Goal: Transaction & Acquisition: Obtain resource

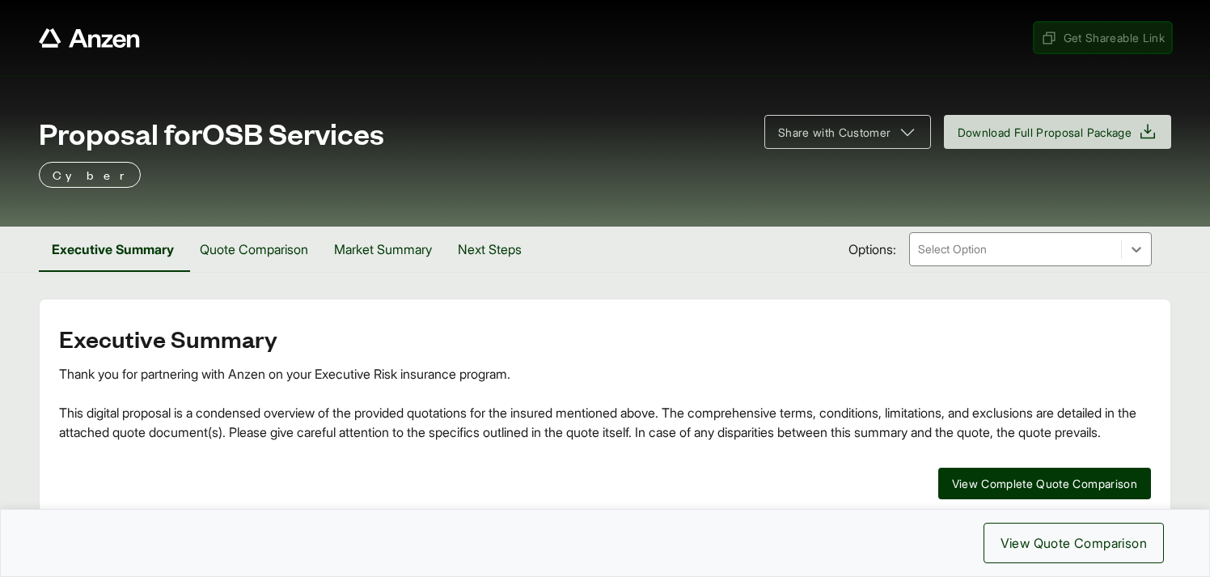
click at [1085, 35] on span "Get Shareable Link" at bounding box center [1103, 37] width 124 height 17
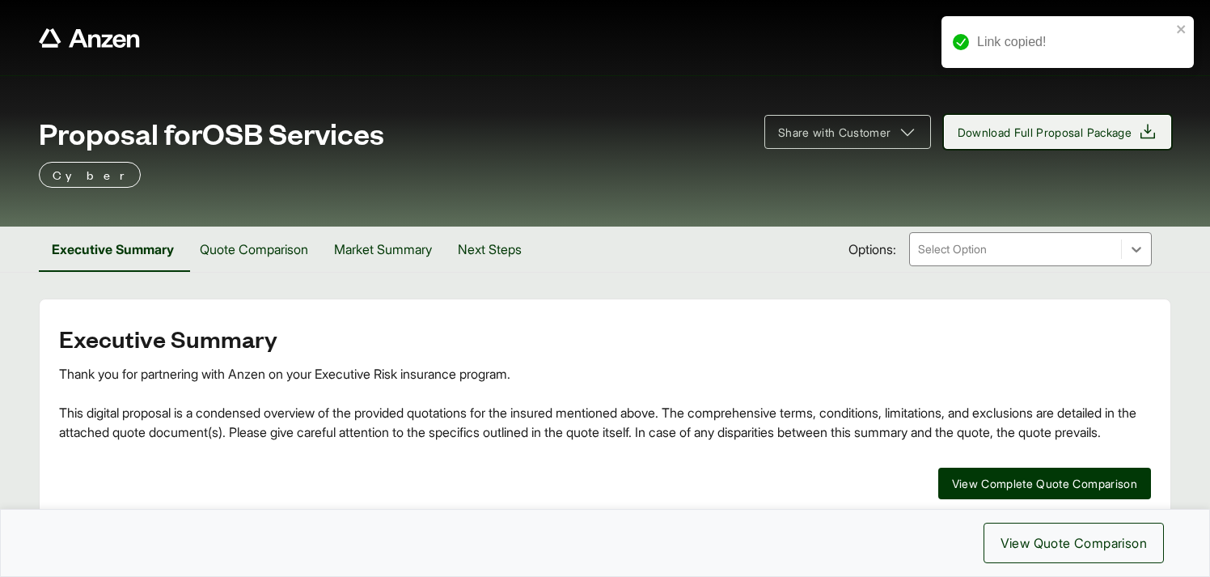
click at [1041, 135] on span "Download Full Proposal Package" at bounding box center [1045, 132] width 175 height 17
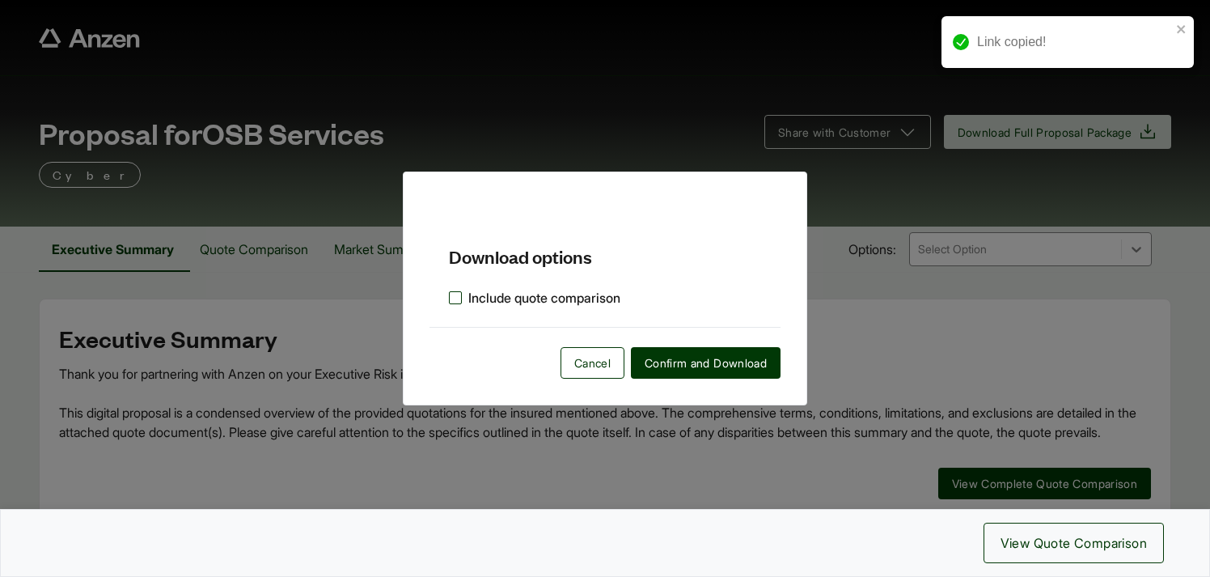
click at [453, 297] on label "Include quote comparison" at bounding box center [534, 297] width 171 height 19
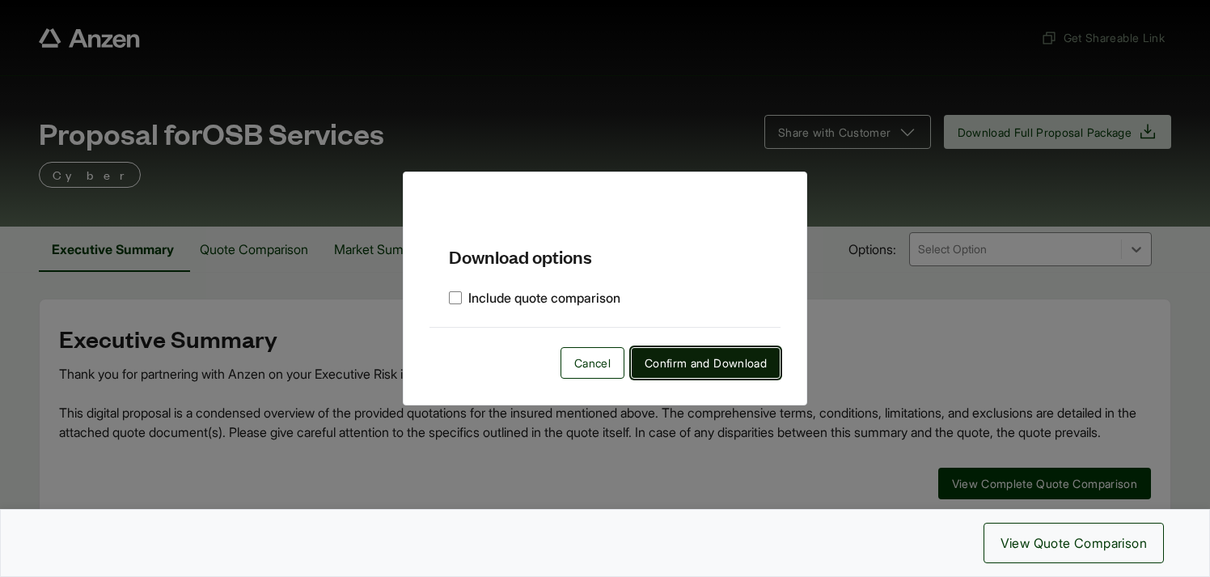
click at [679, 362] on span "Confirm and Download" at bounding box center [706, 362] width 122 height 17
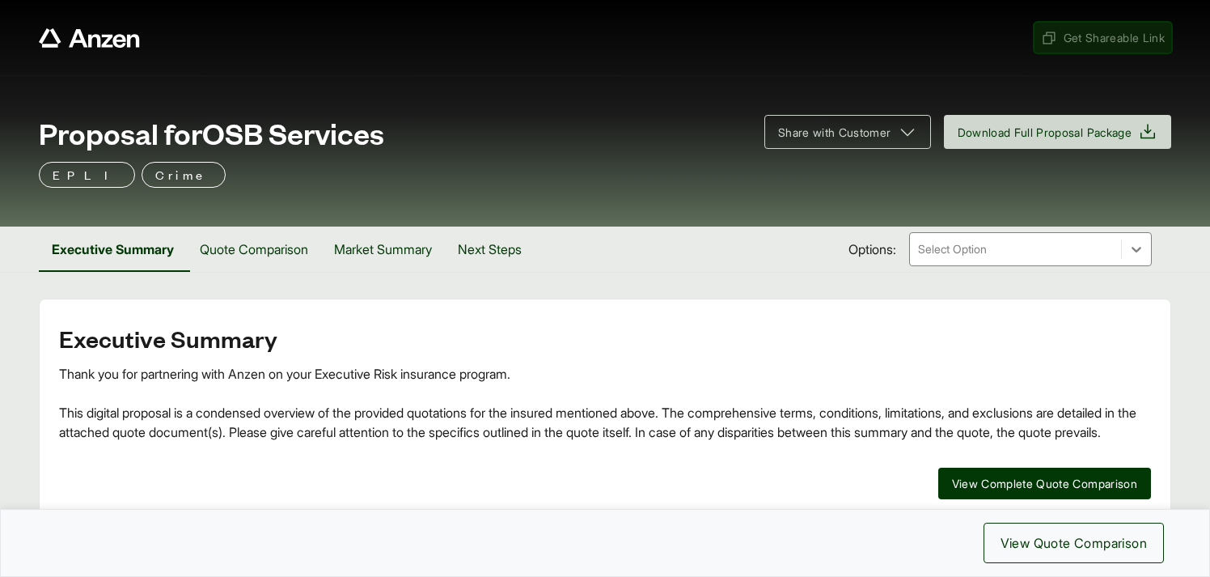
click at [1085, 44] on span "Get Shareable Link" at bounding box center [1103, 37] width 124 height 17
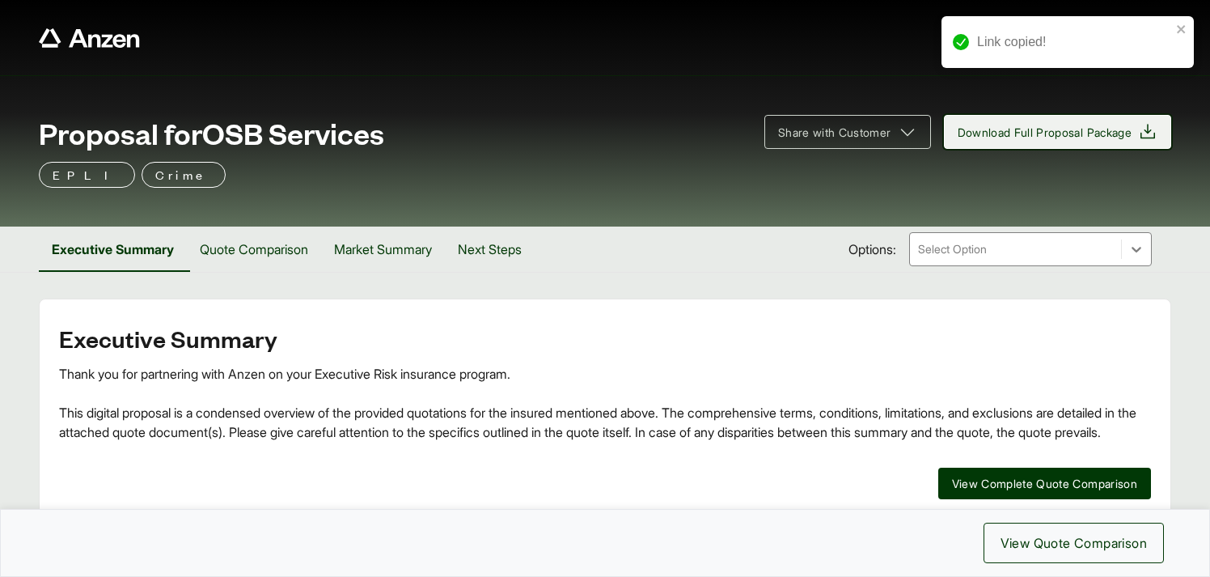
click at [1044, 133] on span "Download Full Proposal Package" at bounding box center [1045, 132] width 175 height 17
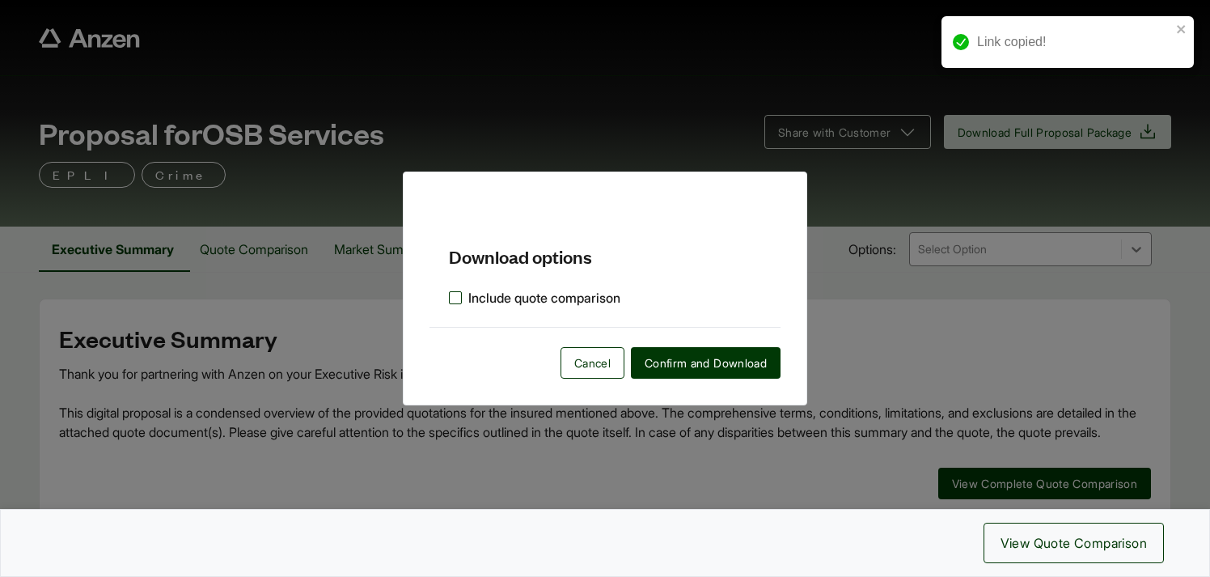
click at [456, 298] on label "Include quote comparison" at bounding box center [534, 297] width 171 height 19
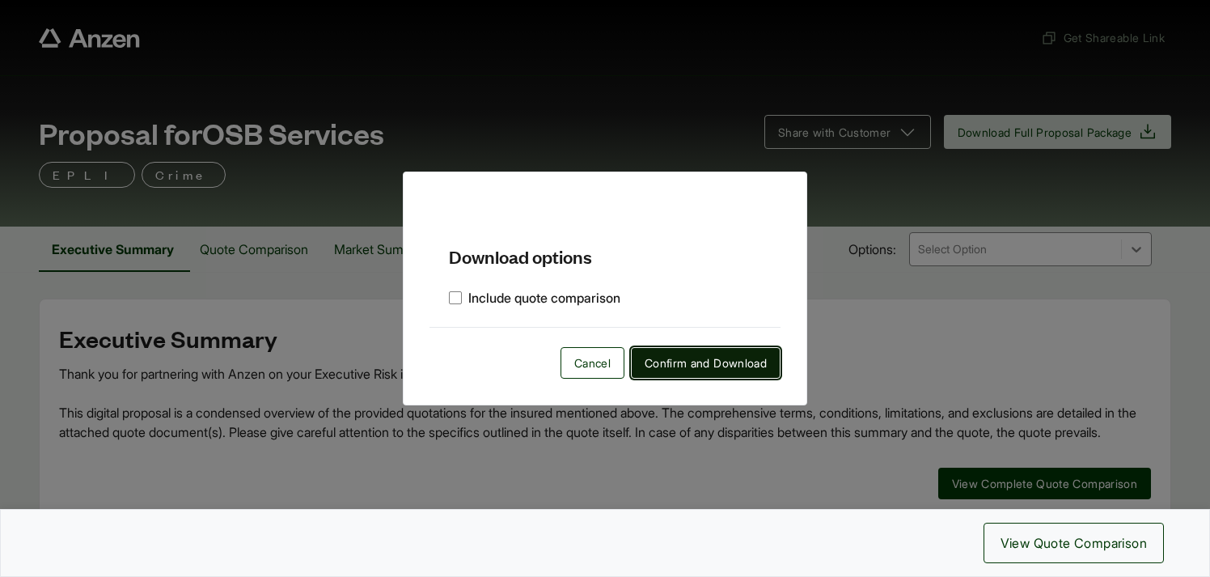
click at [680, 362] on span "Confirm and Download" at bounding box center [706, 362] width 122 height 17
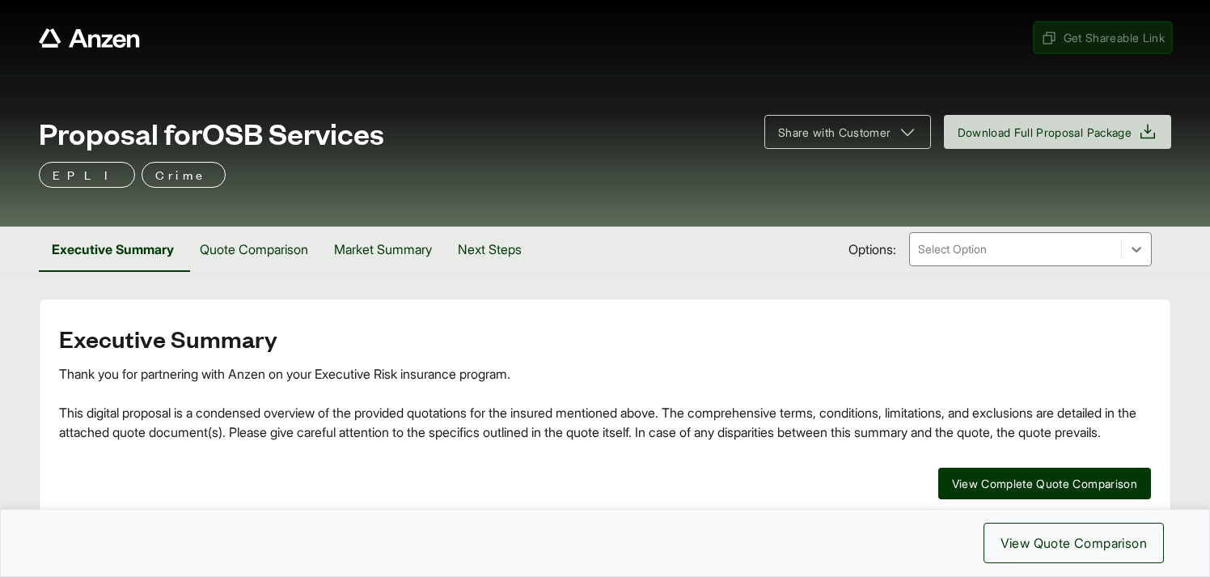
click at [1078, 40] on span "Get Shareable Link" at bounding box center [1103, 37] width 124 height 17
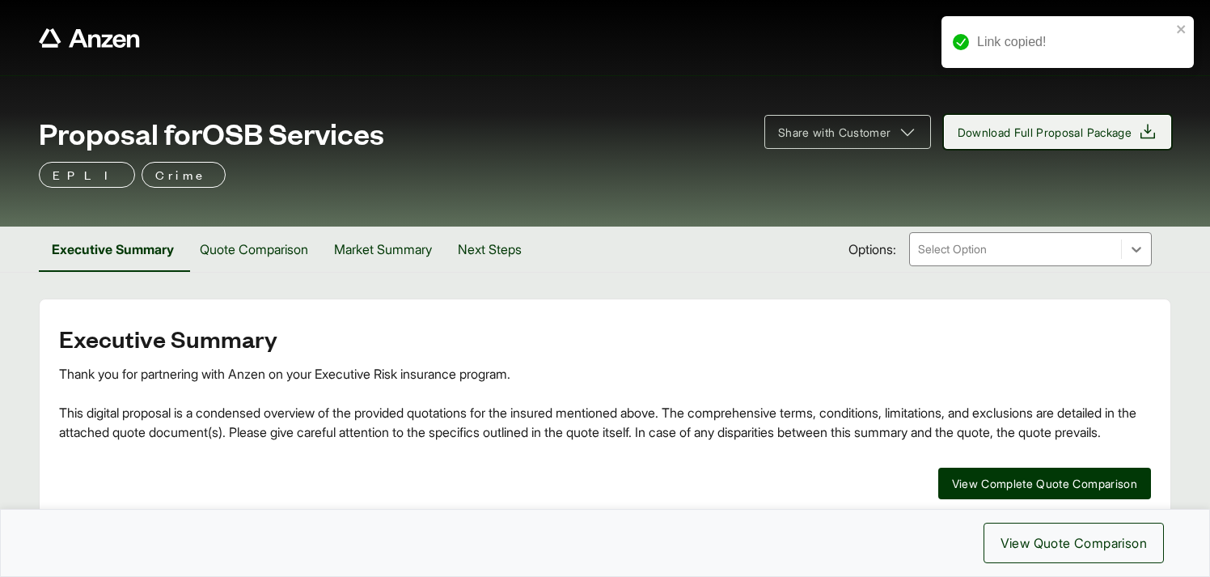
click at [1035, 141] on span "Download Full Proposal Package" at bounding box center [1058, 131] width 201 height 19
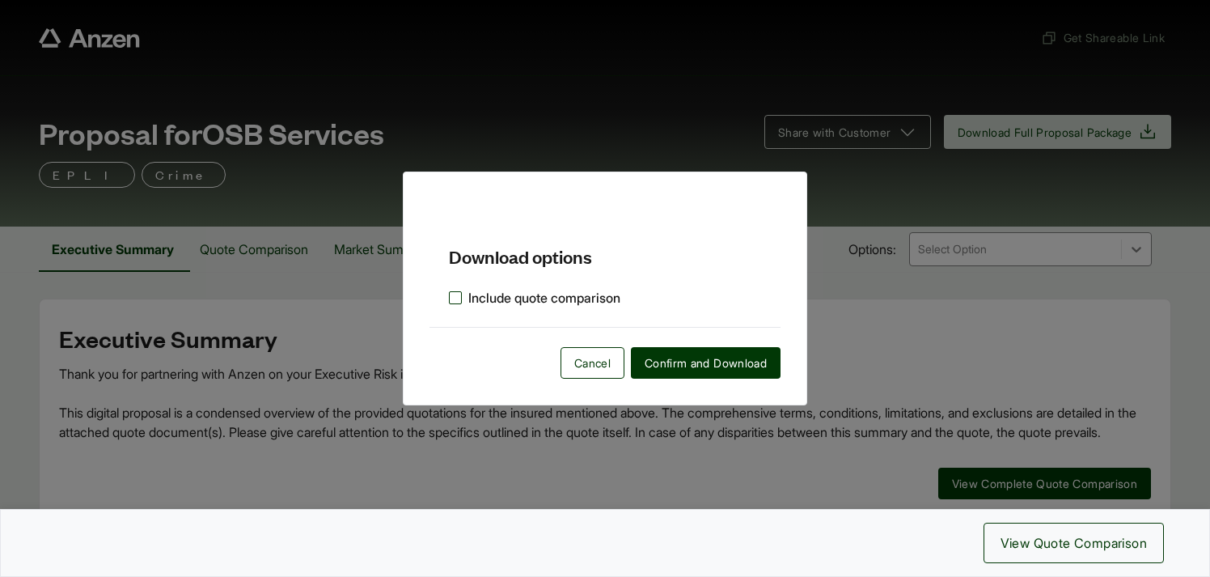
click at [455, 297] on label "Include quote comparison" at bounding box center [534, 297] width 171 height 19
click at [733, 360] on span "Confirm and Download" at bounding box center [706, 362] width 122 height 17
